Goal: Navigation & Orientation: Find specific page/section

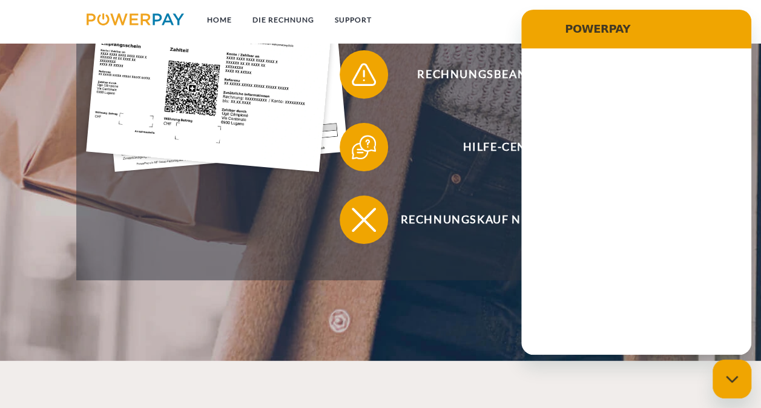
scroll to position [137, 0]
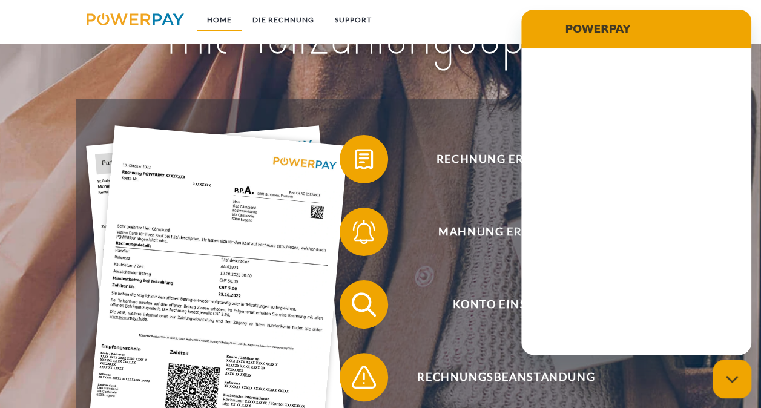
click at [220, 20] on link "Home" at bounding box center [219, 20] width 45 height 22
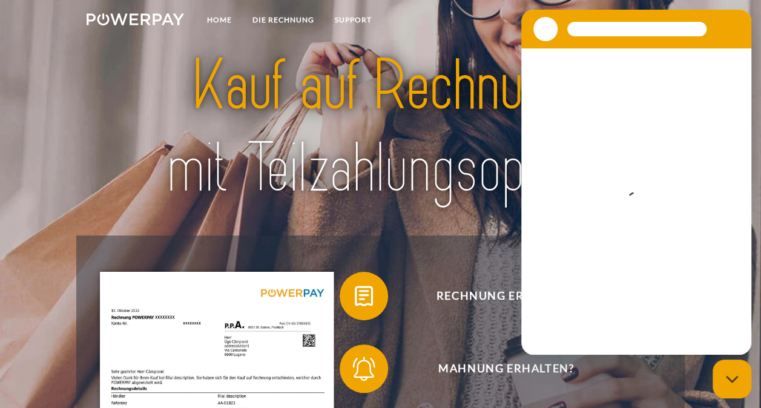
click at [505, 30] on nav "Home DIE RECHNUNG SUPPORT agb" at bounding box center [380, 21] width 761 height 43
click at [435, 121] on img at bounding box center [380, 127] width 531 height 173
click at [732, 378] on icon "Messaging-Fenster schließen" at bounding box center [732, 380] width 13 height 8
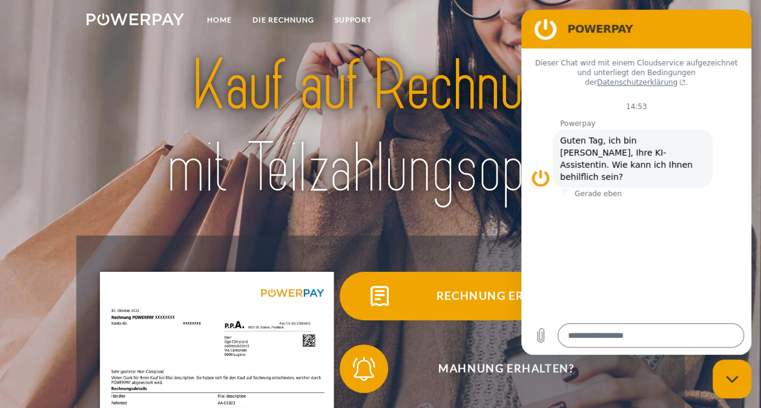
click at [460, 292] on span "Rechnung erhalten?" at bounding box center [506, 296] width 297 height 48
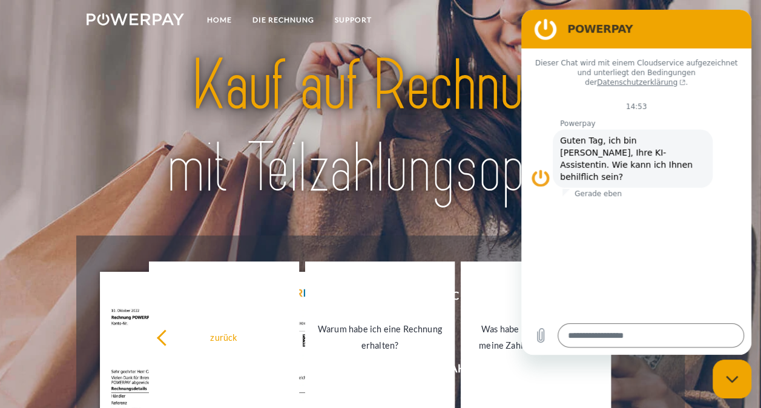
click at [549, 23] on figure at bounding box center [546, 29] width 24 height 24
drag, startPoint x: 28, startPoint y: 13, endPoint x: 486, endPoint y: 17, distance: 458.5
click at [486, 17] on nav "Home DIE RECHNUNG SUPPORT agb" at bounding box center [380, 21] width 761 height 43
click at [219, 15] on link "Home" at bounding box center [219, 20] width 45 height 22
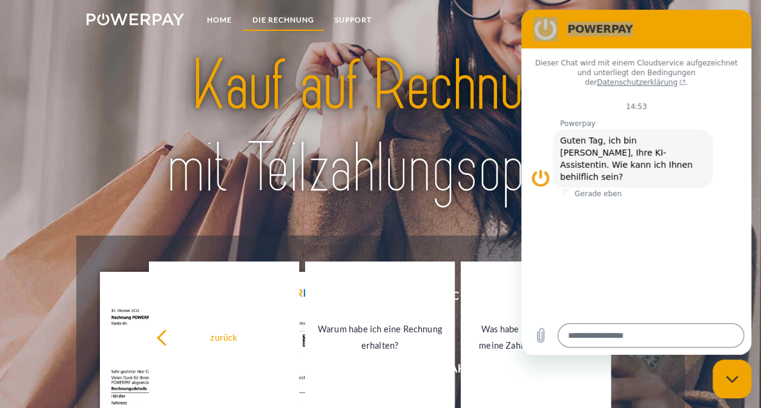
click at [300, 16] on link "DIE RECHNUNG" at bounding box center [283, 20] width 82 height 22
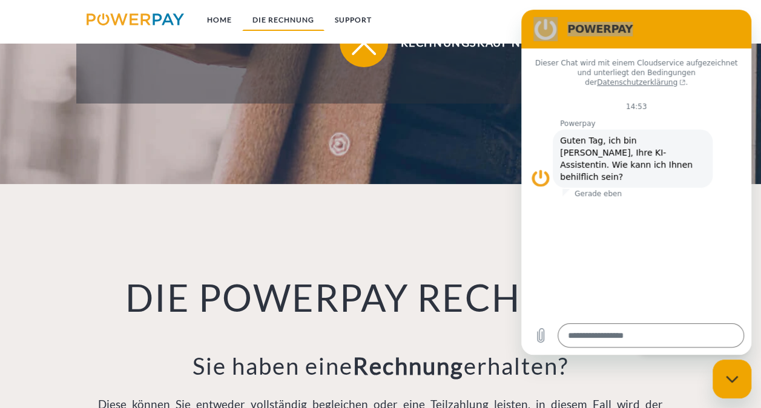
scroll to position [803, 0]
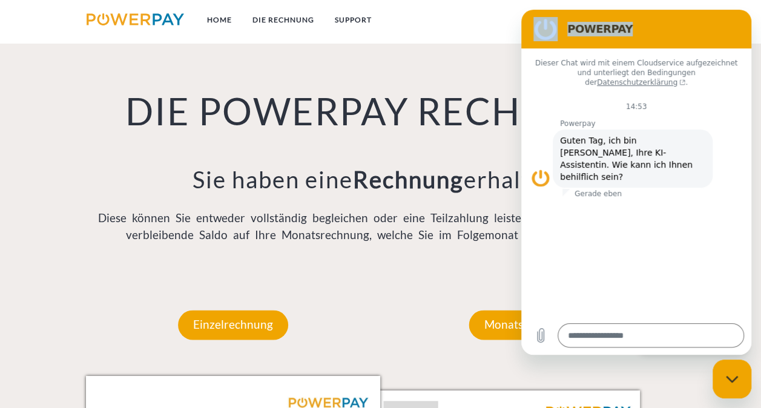
click at [547, 27] on figure at bounding box center [546, 29] width 24 height 24
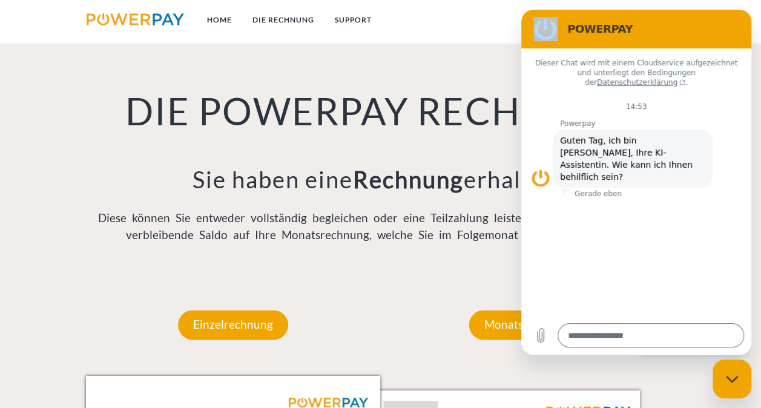
click at [536, 168] on figure at bounding box center [540, 177] width 19 height 19
click at [471, 28] on nav "Home DIE RECHNUNG SUPPORT agb" at bounding box center [380, 21] width 761 height 43
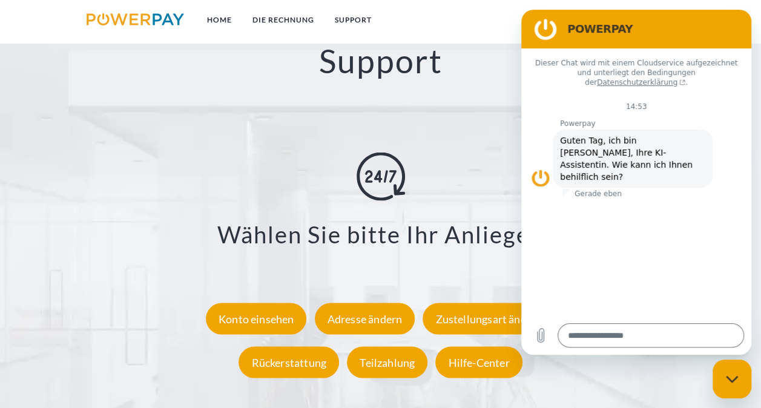
scroll to position [1954, 0]
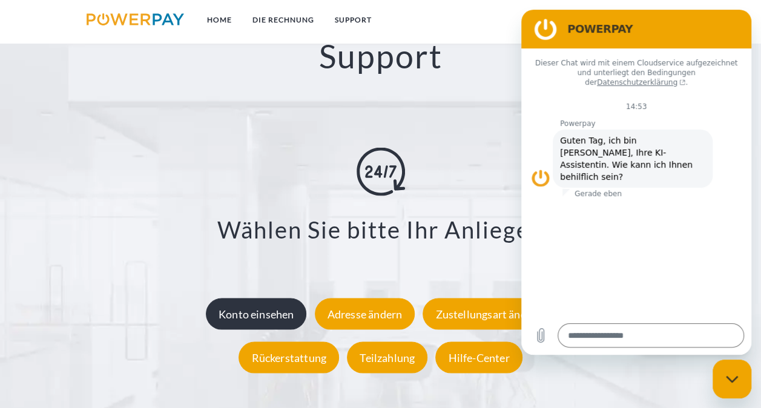
click at [266, 312] on div "Konto einsehen" at bounding box center [256, 314] width 101 height 31
